Goal: Obtain resource: Obtain resource

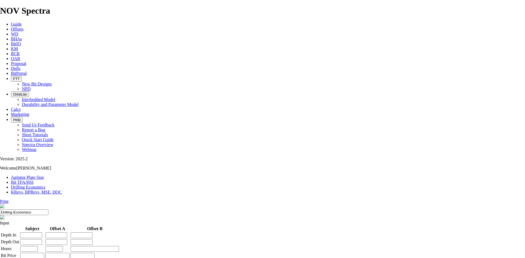
click at [24, 27] on link "Offsets" at bounding box center [17, 29] width 13 height 5
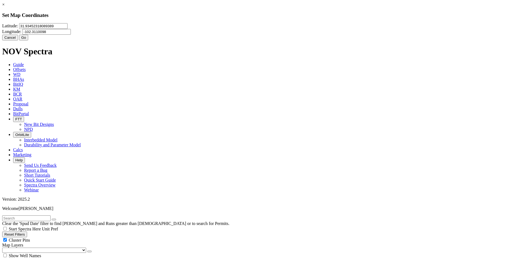
click at [68, 29] on input "31.93452318089389" at bounding box center [43, 26] width 48 height 6
paste input "2267"
type input "31.932267"
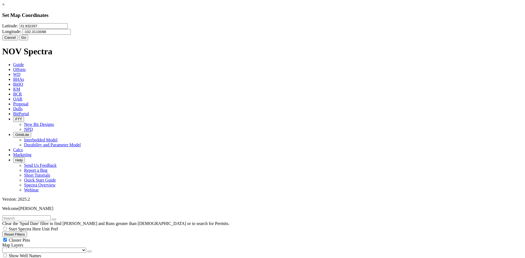
click at [71, 34] on input "-102.3110098" at bounding box center [46, 32] width 48 height 6
paste input "1292925"
type input "-102.1292925"
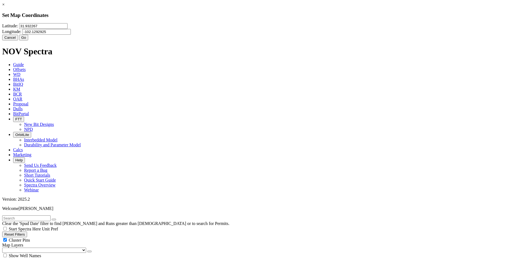
click at [28, 40] on button "Go" at bounding box center [23, 38] width 9 height 6
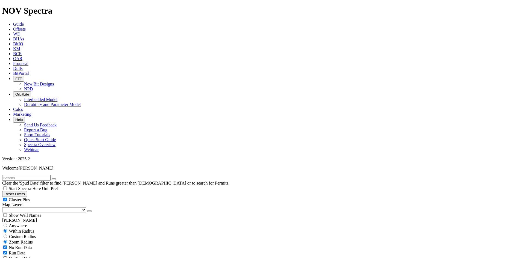
click at [7, 235] on input "radio" at bounding box center [6, 237] width 4 height 4
radio input "true"
radio input "false"
click at [17, 245] on input "number" at bounding box center [26, 248] width 48 height 6
type input "15"
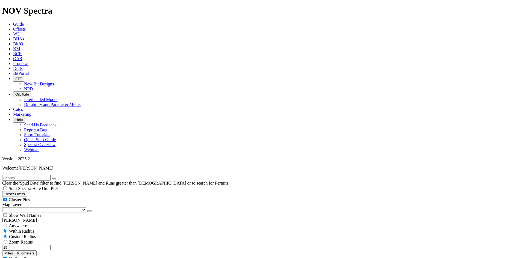
click at [15, 251] on button "Miles" at bounding box center [8, 254] width 13 height 6
select select "8.75"
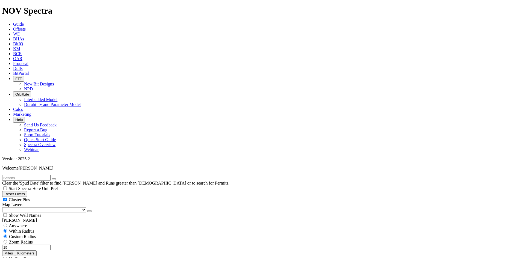
checkbox input "false"
select select "? number:8.75 ?"
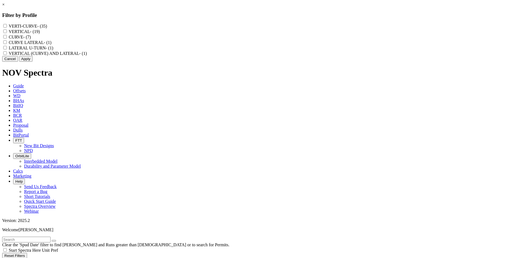
click at [7, 24] on input "VERTI-CURVE - (35)" at bounding box center [5, 26] width 4 height 4
checkbox input "true"
click at [7, 39] on input "CURVE - (7)" at bounding box center [5, 37] width 4 height 4
checkbox input "true"
click at [7, 44] on LATERAL "CURVE LATERAL - (1)" at bounding box center [5, 42] width 4 height 4
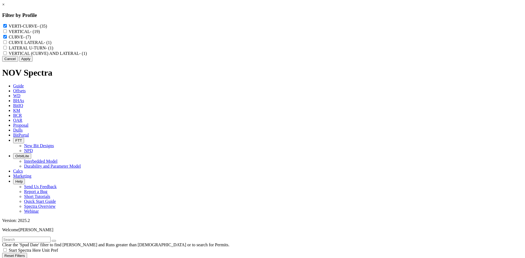
checkbox LATERAL "true"
click at [7, 55] on LATERAL "VERTICAL (CURVE) AND LATERAL - (1)" at bounding box center [5, 53] width 4 height 4
checkbox LATERAL "true"
click at [33, 62] on button "Apply" at bounding box center [25, 59] width 13 height 6
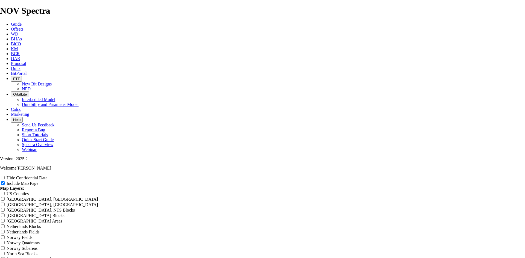
scroll to position [656, 0]
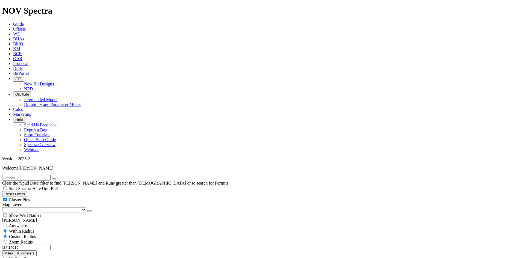
scroll to position [219, 0]
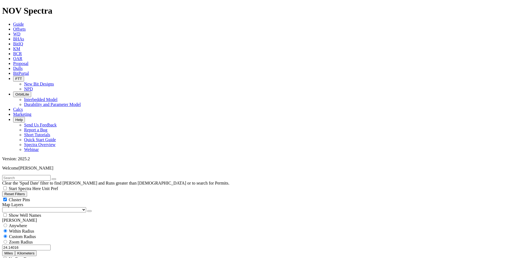
select select
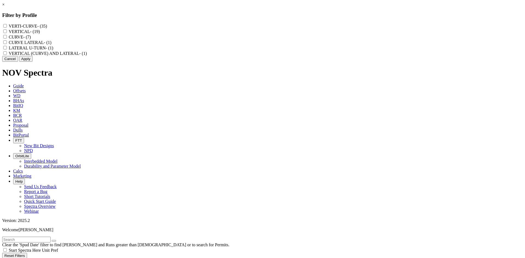
click at [7, 27] on input "VERTI-CURVE - (35)" at bounding box center [5, 26] width 4 height 4
checkbox input "true"
click at [7, 39] on input "CURVE - (7)" at bounding box center [5, 37] width 4 height 4
checkbox input "true"
click at [7, 44] on LATERAL "CURVE LATERAL - (1)" at bounding box center [5, 42] width 4 height 4
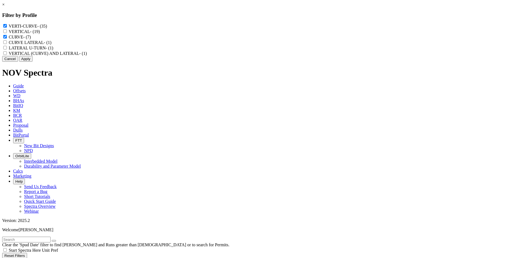
checkbox LATERAL "true"
click at [7, 55] on LATERAL "VERTICAL (CURVE) AND LATERAL - (1)" at bounding box center [5, 53] width 4 height 4
checkbox LATERAL "true"
click at [33, 62] on button "Apply" at bounding box center [25, 59] width 13 height 6
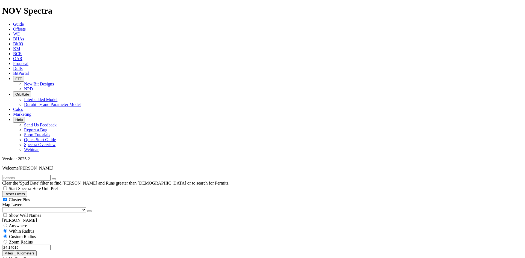
scroll to position [164, 0]
click at [27, 191] on button "Reset Filters" at bounding box center [14, 194] width 25 height 6
radio input "false"
radio input "true"
checkbox input "true"
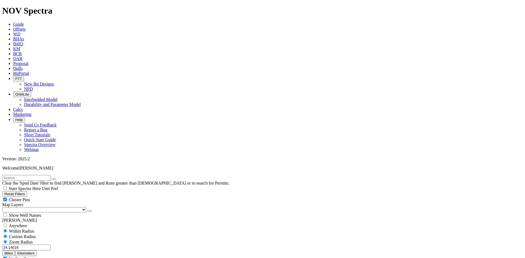
select select
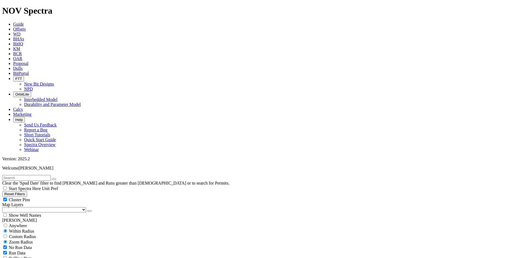
scroll to position [3938, 0]
select select "8.75"
checkbox input "false"
select select "? number:8.75 ?"
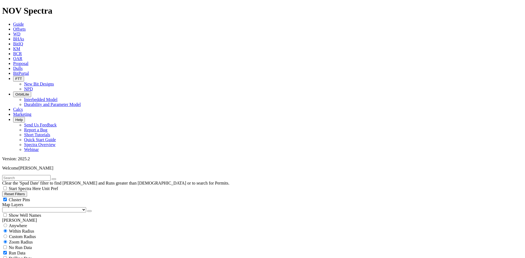
scroll to position [246, 0]
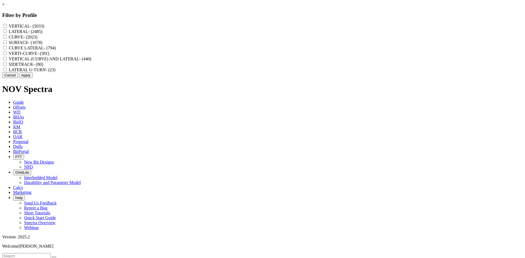
click at [7, 39] on input "CURVE - (2023)" at bounding box center [5, 37] width 4 height 4
checkbox input "true"
click at [7, 49] on LATERAL "CURVE LATERAL - (794)" at bounding box center [5, 48] width 4 height 4
checkbox LATERAL "true"
click at [7, 55] on input "VERTI-CURVE - (581)" at bounding box center [5, 53] width 4 height 4
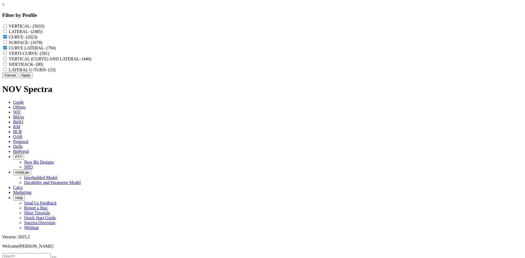
checkbox input "true"
click at [7, 60] on LATERAL "VERTICAL (CURVE) AND LATERAL - (440)" at bounding box center [5, 59] width 4 height 4
checkbox LATERAL "true"
click at [33, 78] on button "Apply" at bounding box center [25, 75] width 13 height 6
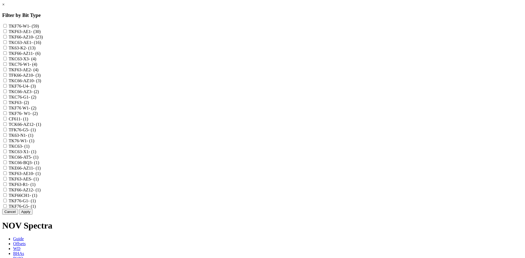
click at [7, 49] on input "TK63-K2 - (13)" at bounding box center [5, 48] width 4 height 4
checkbox input "true"
click at [33, 215] on button "Apply" at bounding box center [25, 212] width 13 height 6
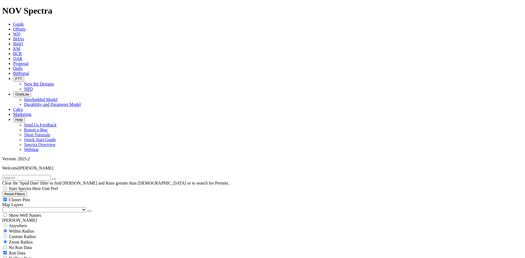
scroll to position [427, 0]
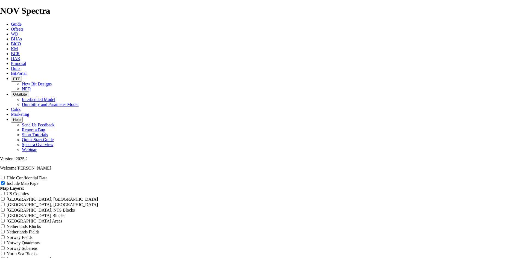
type input "T"
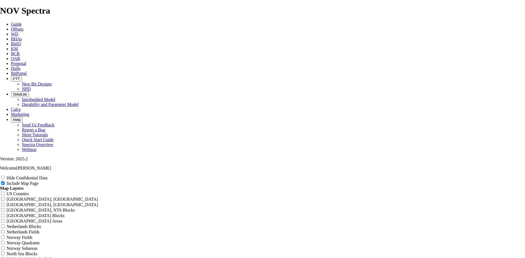
type input "T"
type input "TK"
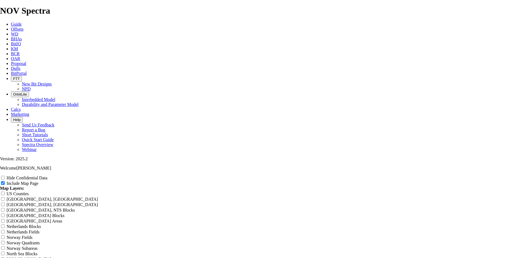
type input "TK"
type input "TK6"
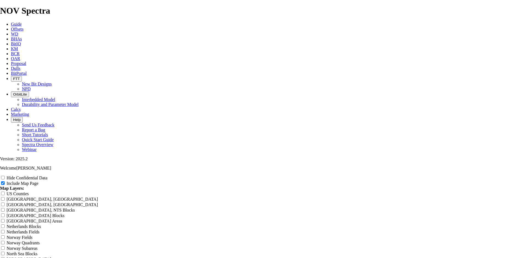
type input "TK6"
type input "TK63"
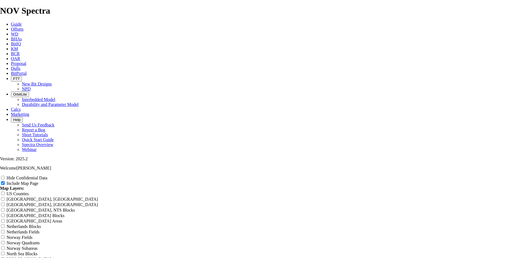
type input "TK63"
type input "TK63 K"
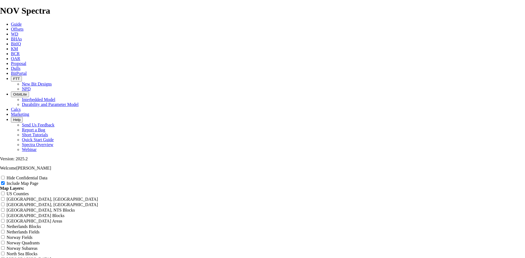
type input "TK63 K"
type input "TK63 K R"
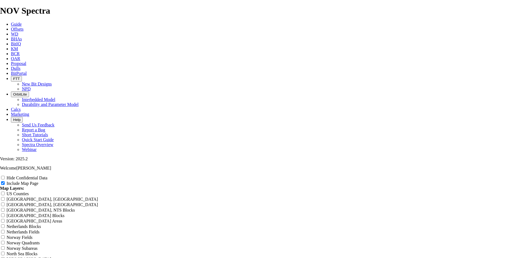
type input "TK63 K R"
type input "TK63 K Ru"
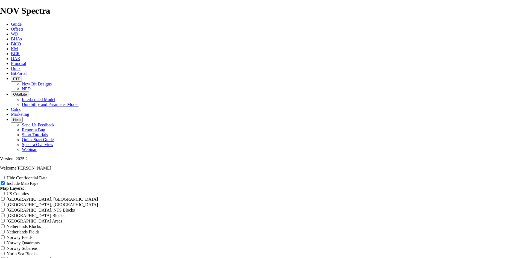
type input "TK63 K Ru"
type input "TK63 K Run"
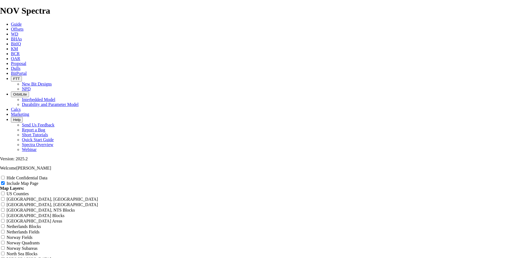
type input "TK63 K Run"
type input "TK63 K Runs"
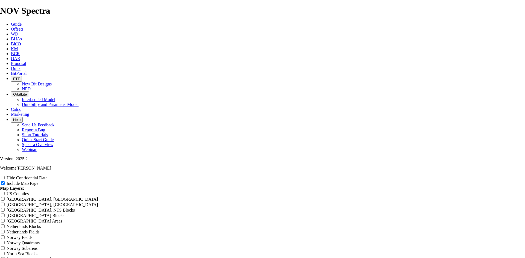
type input "TK63 K Runs"
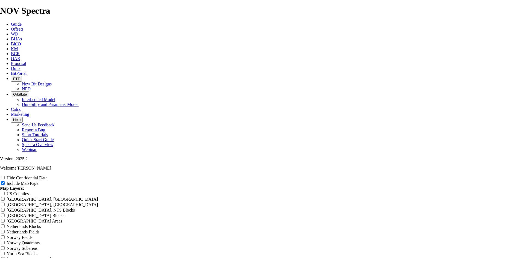
scroll to position [906, 0]
